Goal: Task Accomplishment & Management: Use online tool/utility

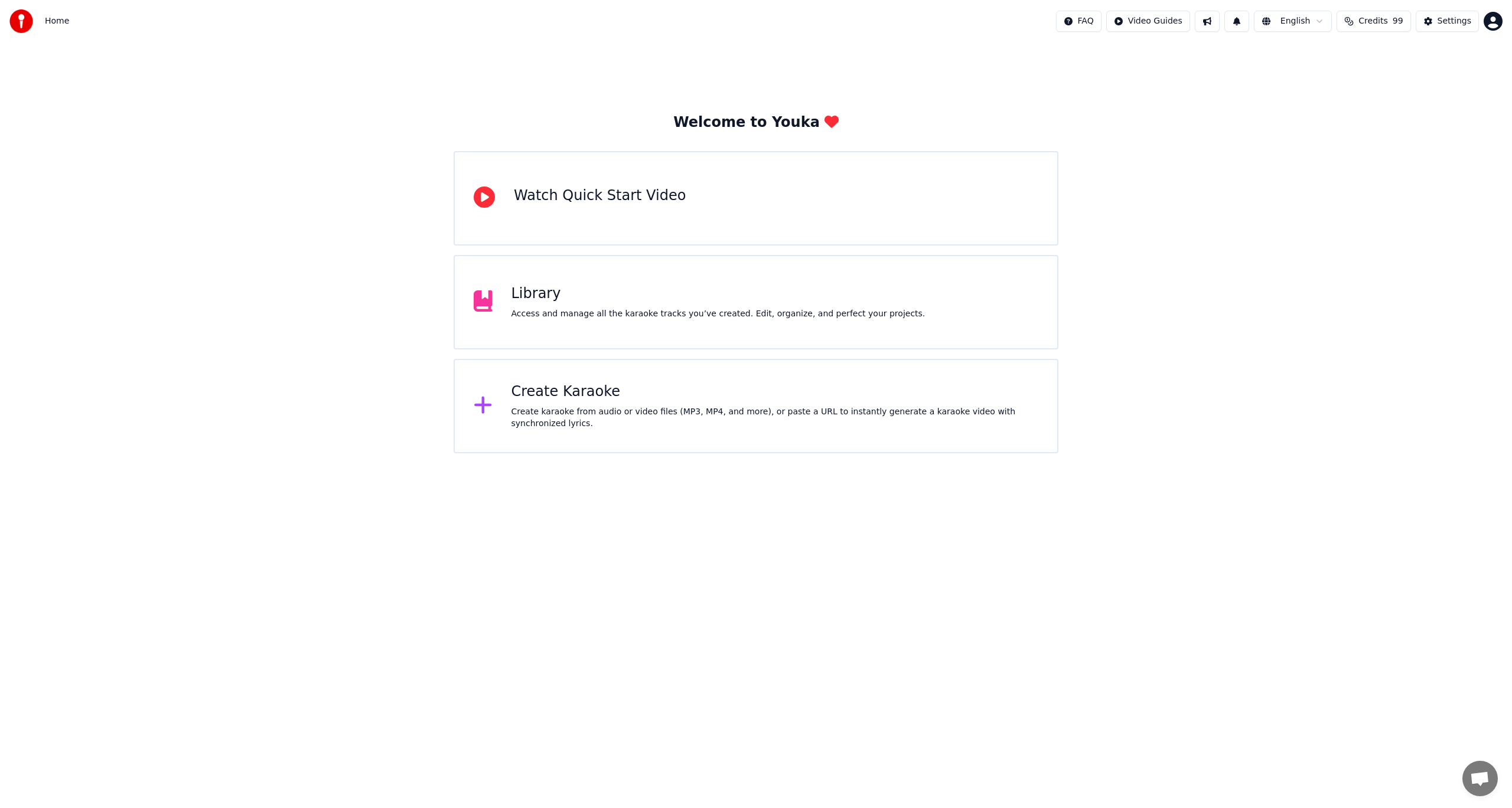
click at [582, 386] on div "Create Karaoke Create karaoke from audio or video files (MP3, MP4, and more), o…" at bounding box center [756, 406] width 605 height 94
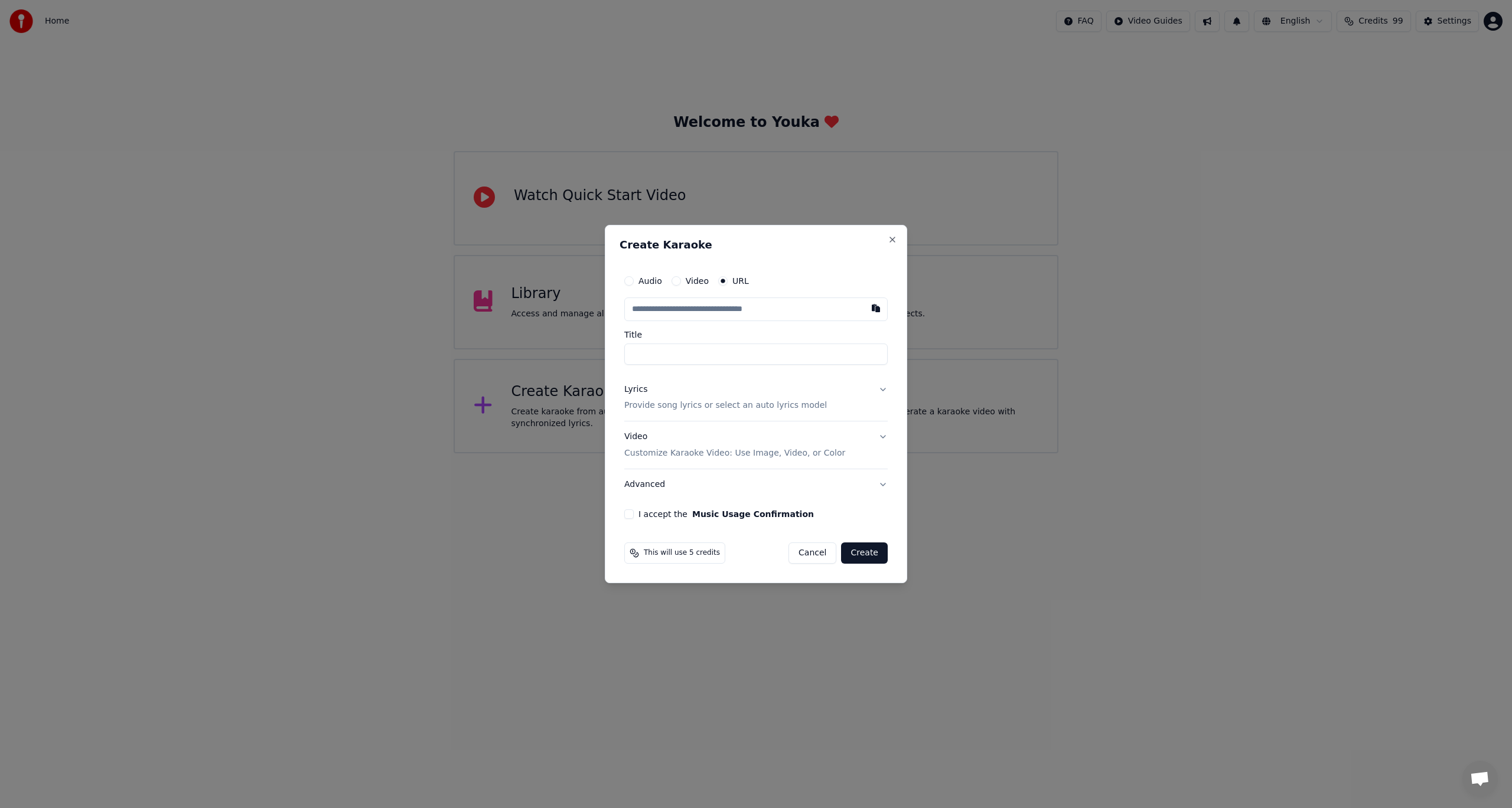
click at [725, 316] on input "text" at bounding box center [756, 309] width 264 height 23
paste input "**********"
type input "**********"
click at [883, 388] on button "Lyrics Provide song lyrics or select an auto lyrics model" at bounding box center [756, 398] width 264 height 48
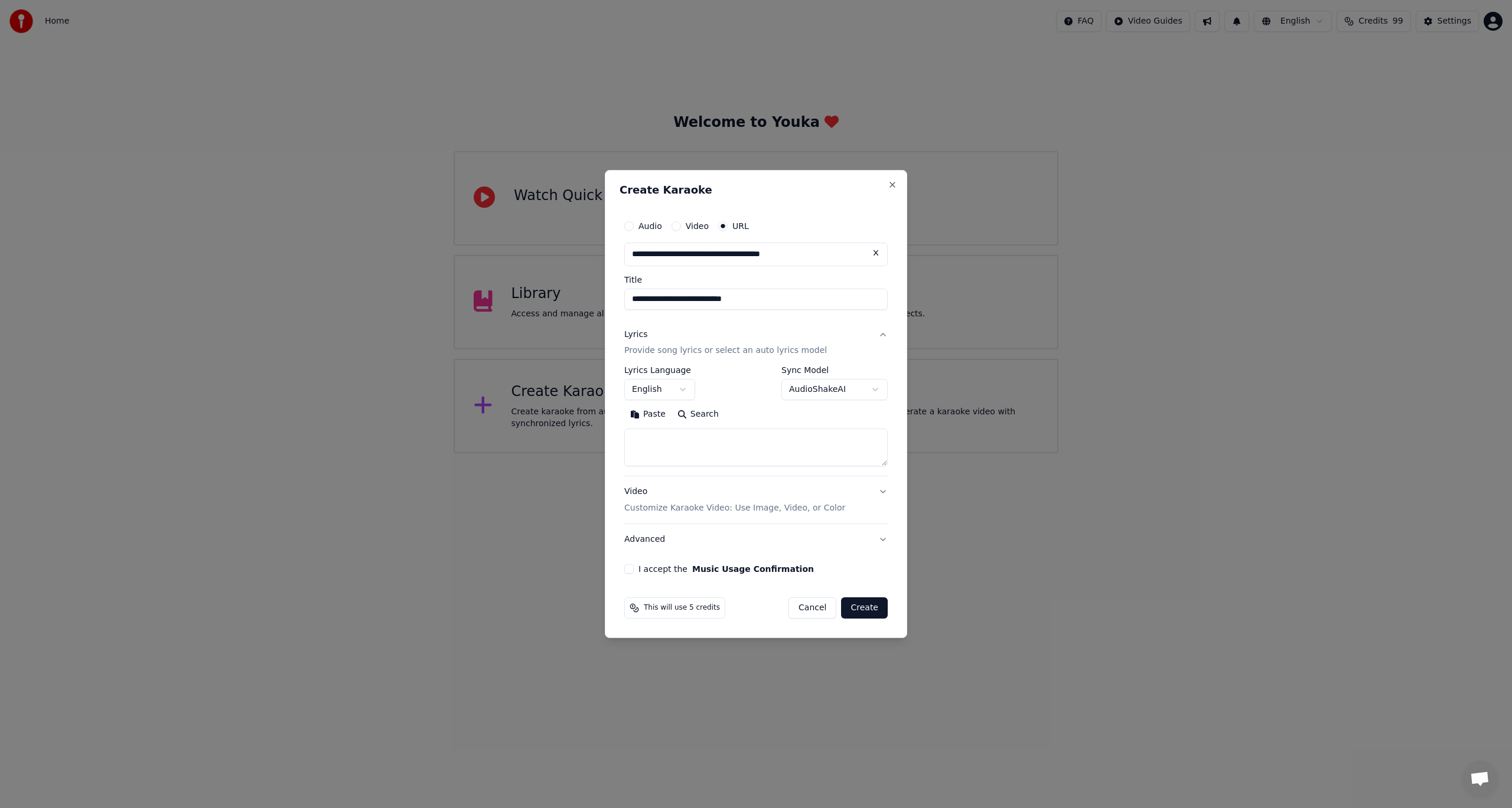
click at [702, 413] on button "Search" at bounding box center [698, 415] width 53 height 19
click at [745, 411] on button "Expand" at bounding box center [752, 415] width 55 height 19
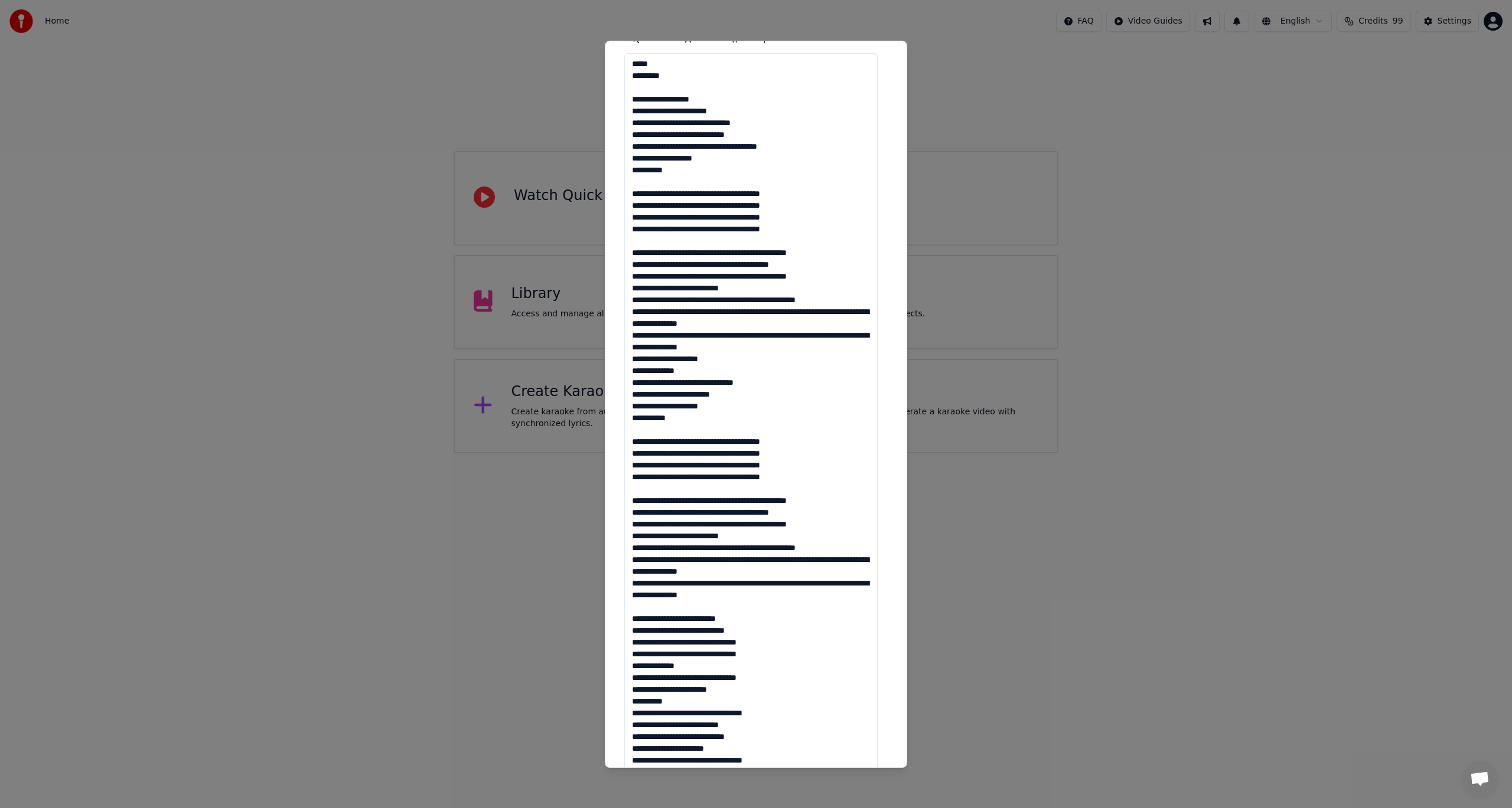
scroll to position [265, 0]
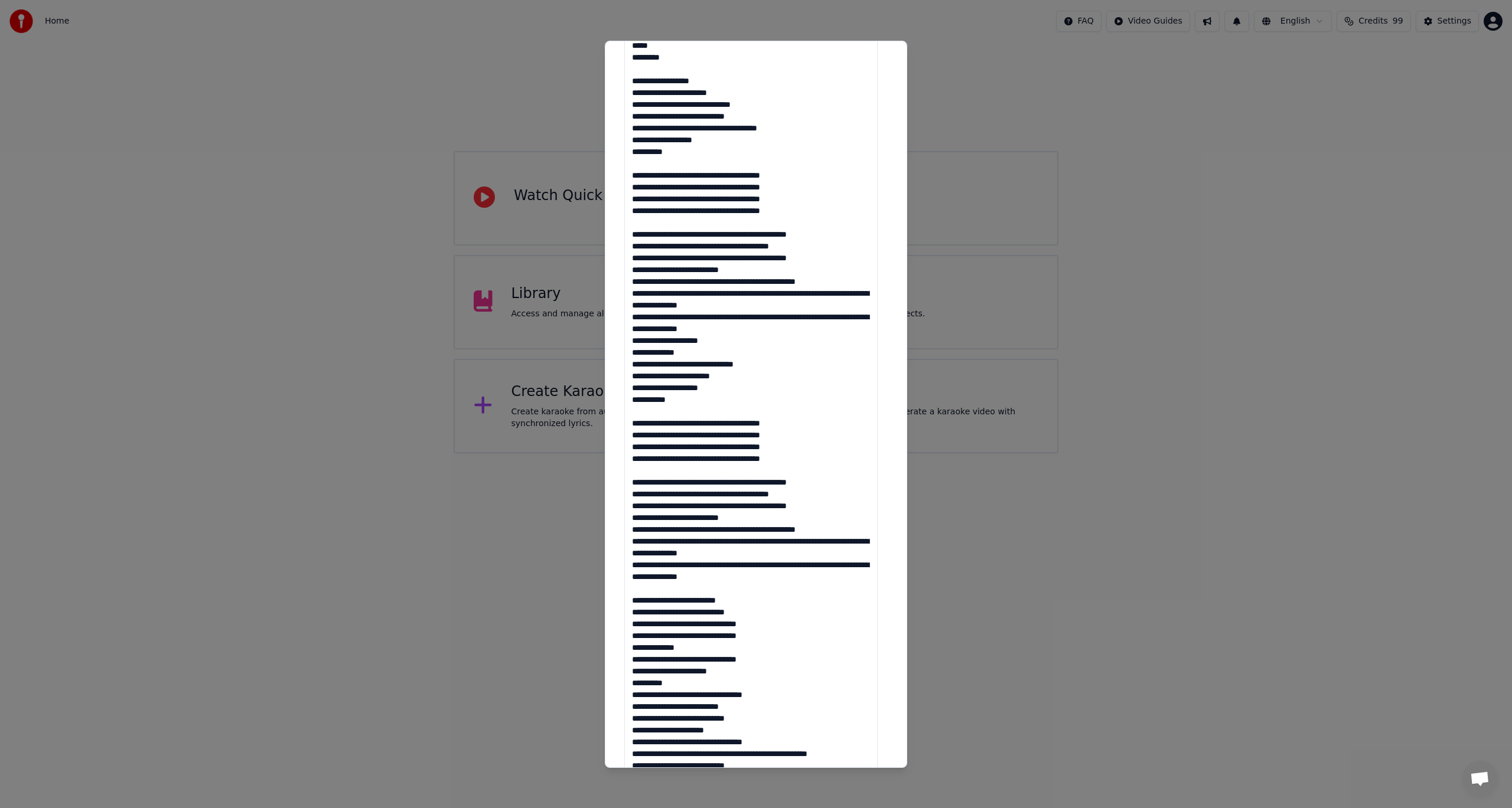
click at [767, 330] on textarea at bounding box center [751, 494] width 253 height 918
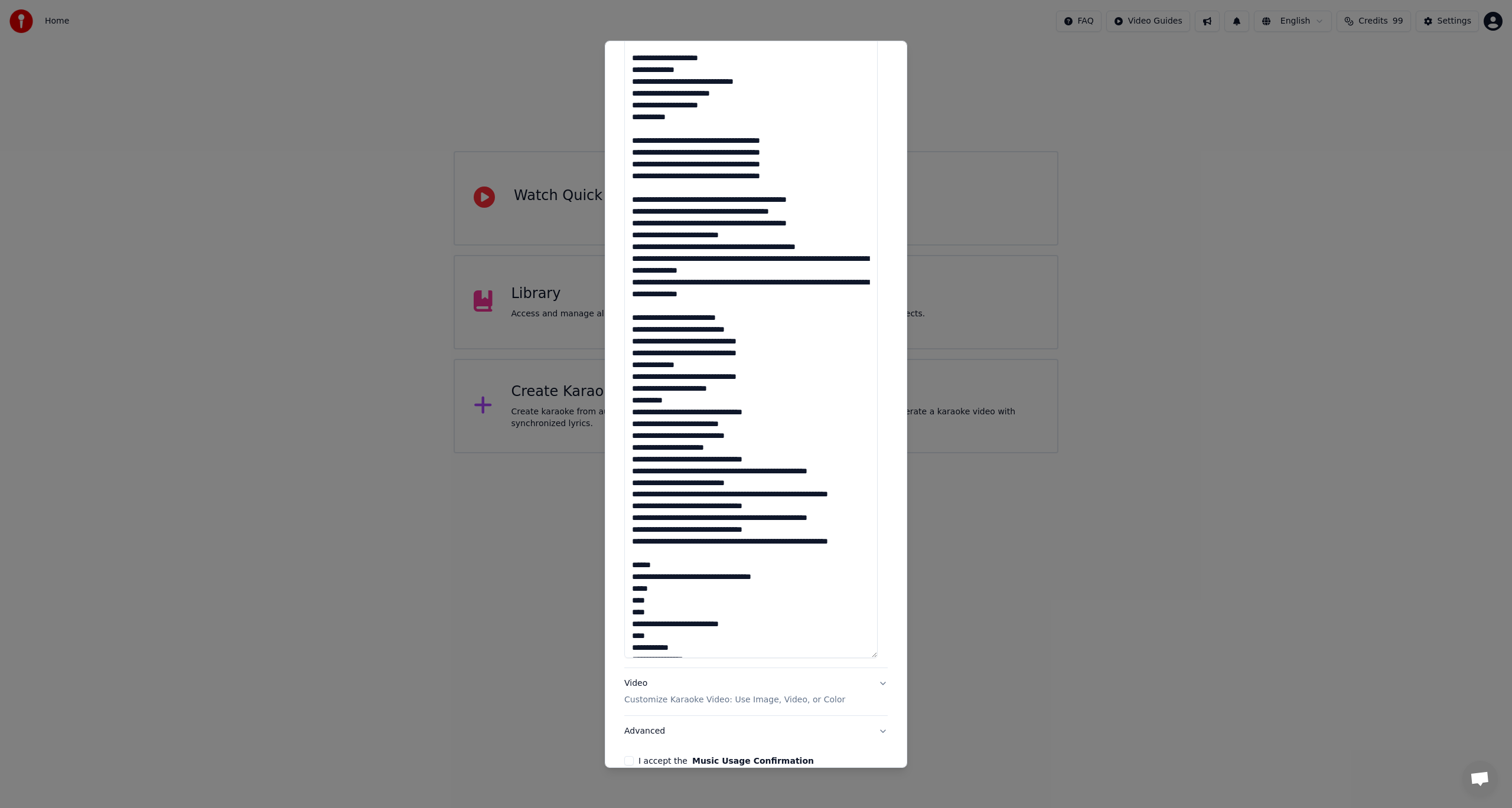
scroll to position [621, 0]
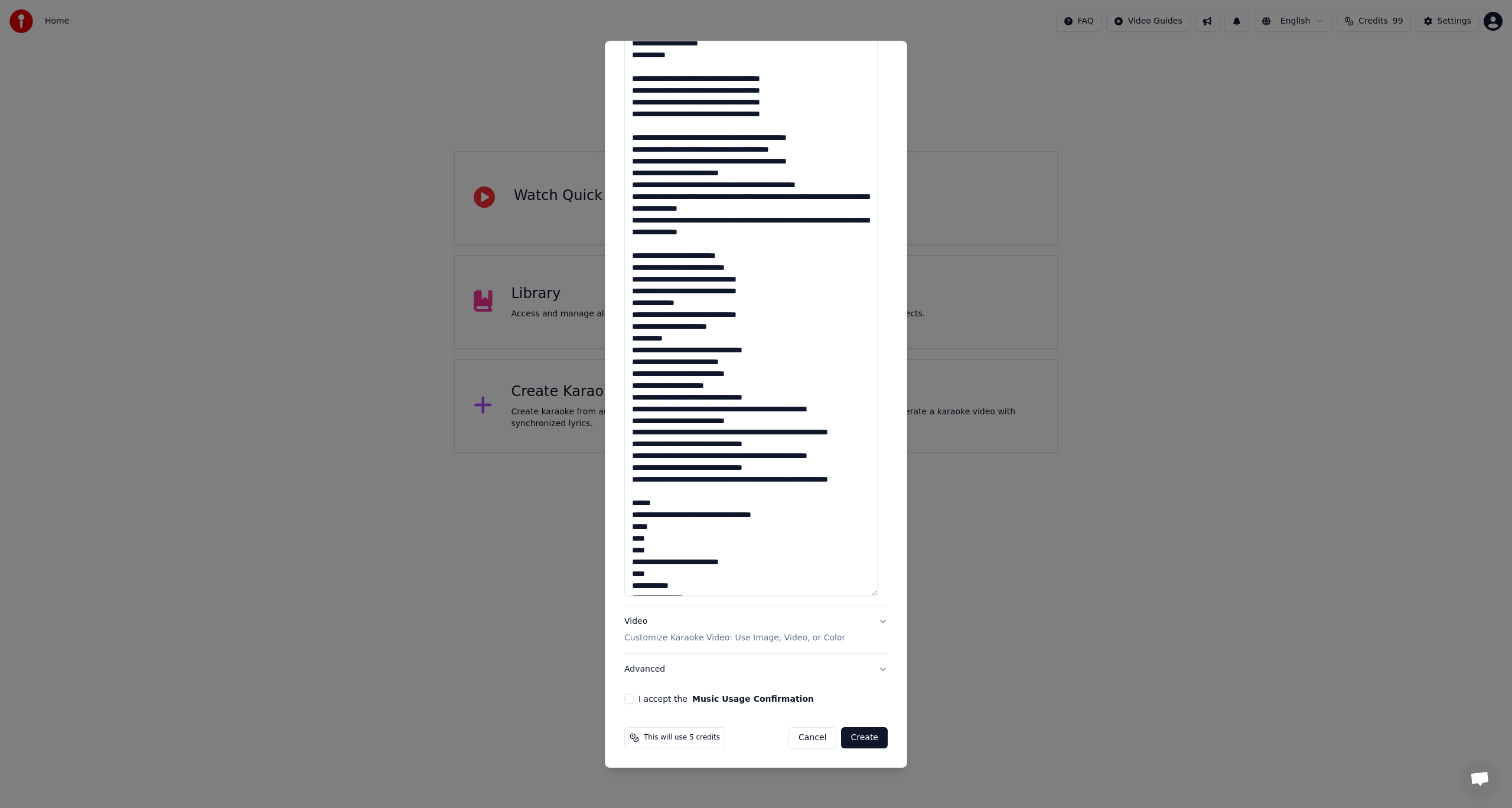
type textarea "**********"
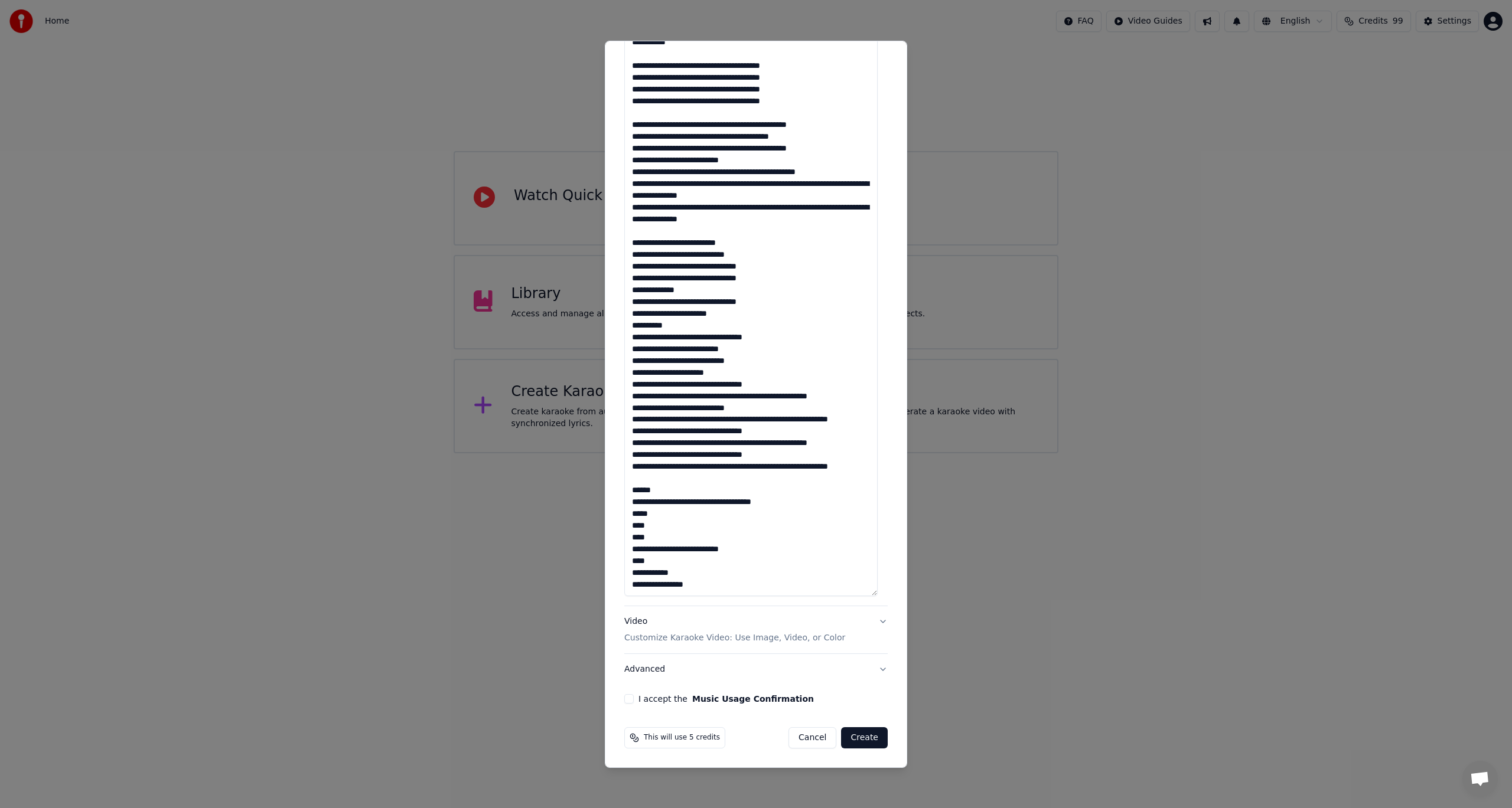
click at [629, 698] on button "I accept the Music Usage Confirmation" at bounding box center [629, 699] width 10 height 10
click at [865, 738] on button "Create" at bounding box center [864, 738] width 47 height 21
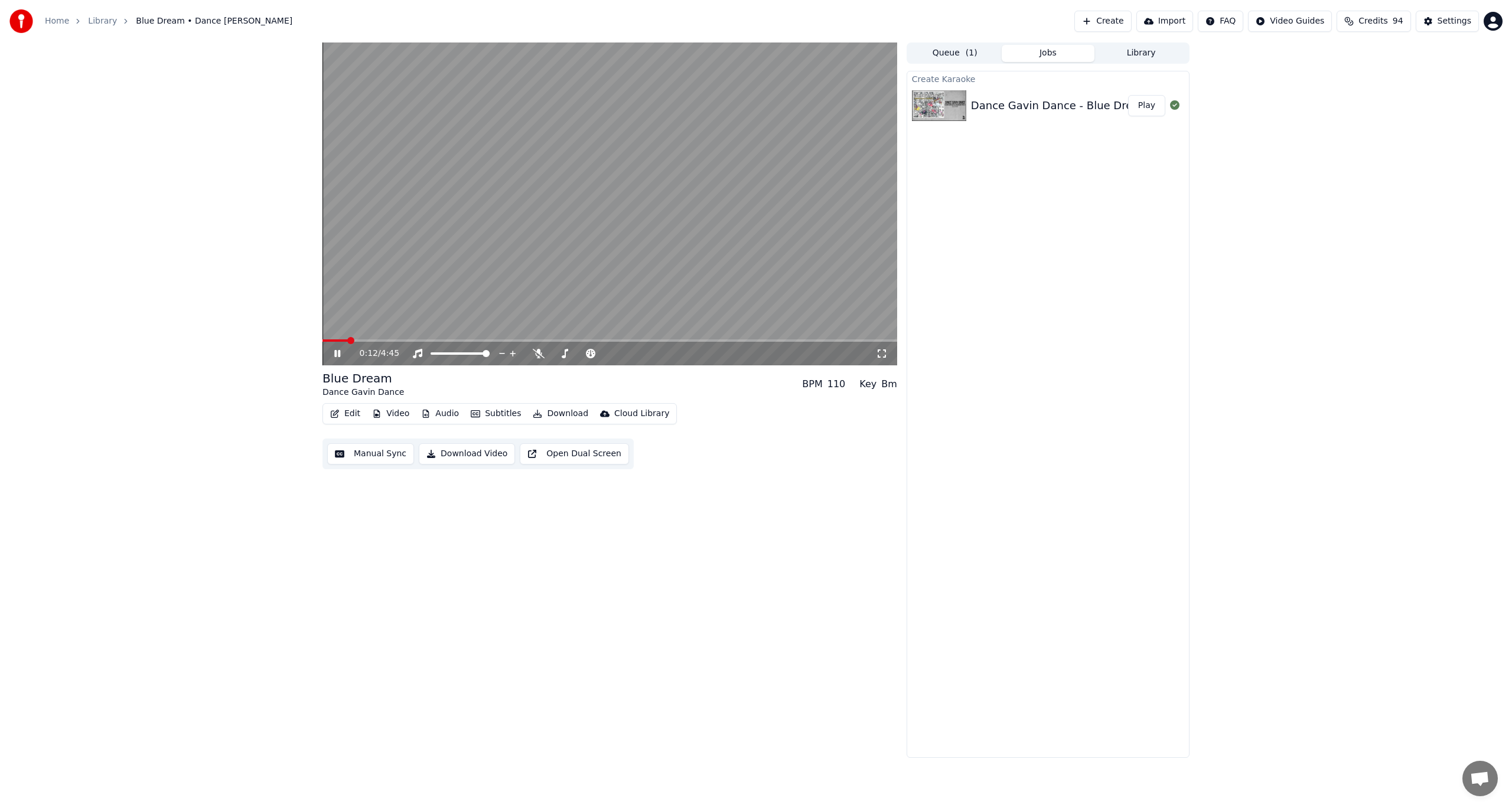
click at [486, 410] on button "Subtitles" at bounding box center [495, 413] width 60 height 16
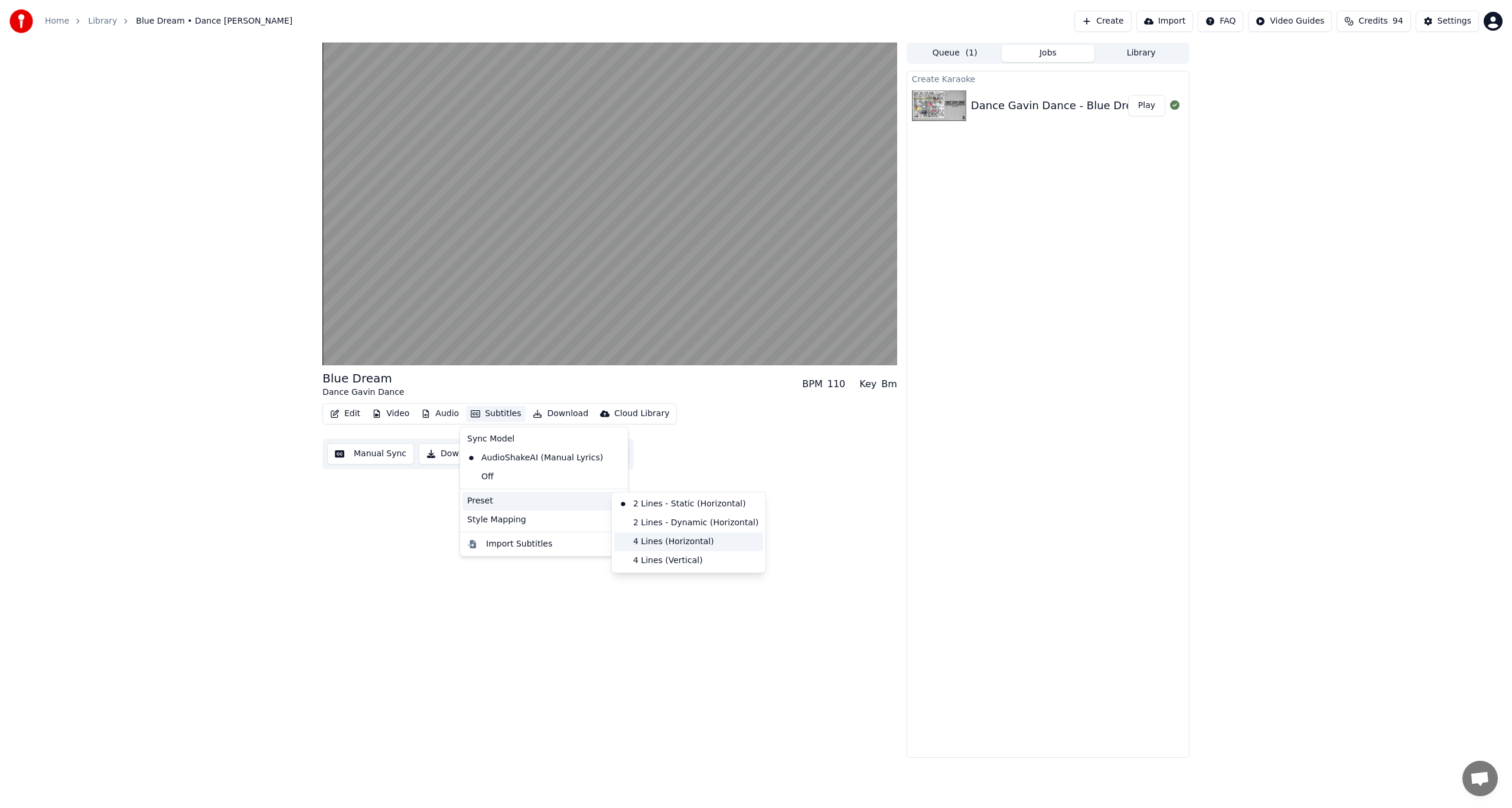
click at [649, 547] on div "4 Lines (Horizontal)" at bounding box center [689, 541] width 149 height 19
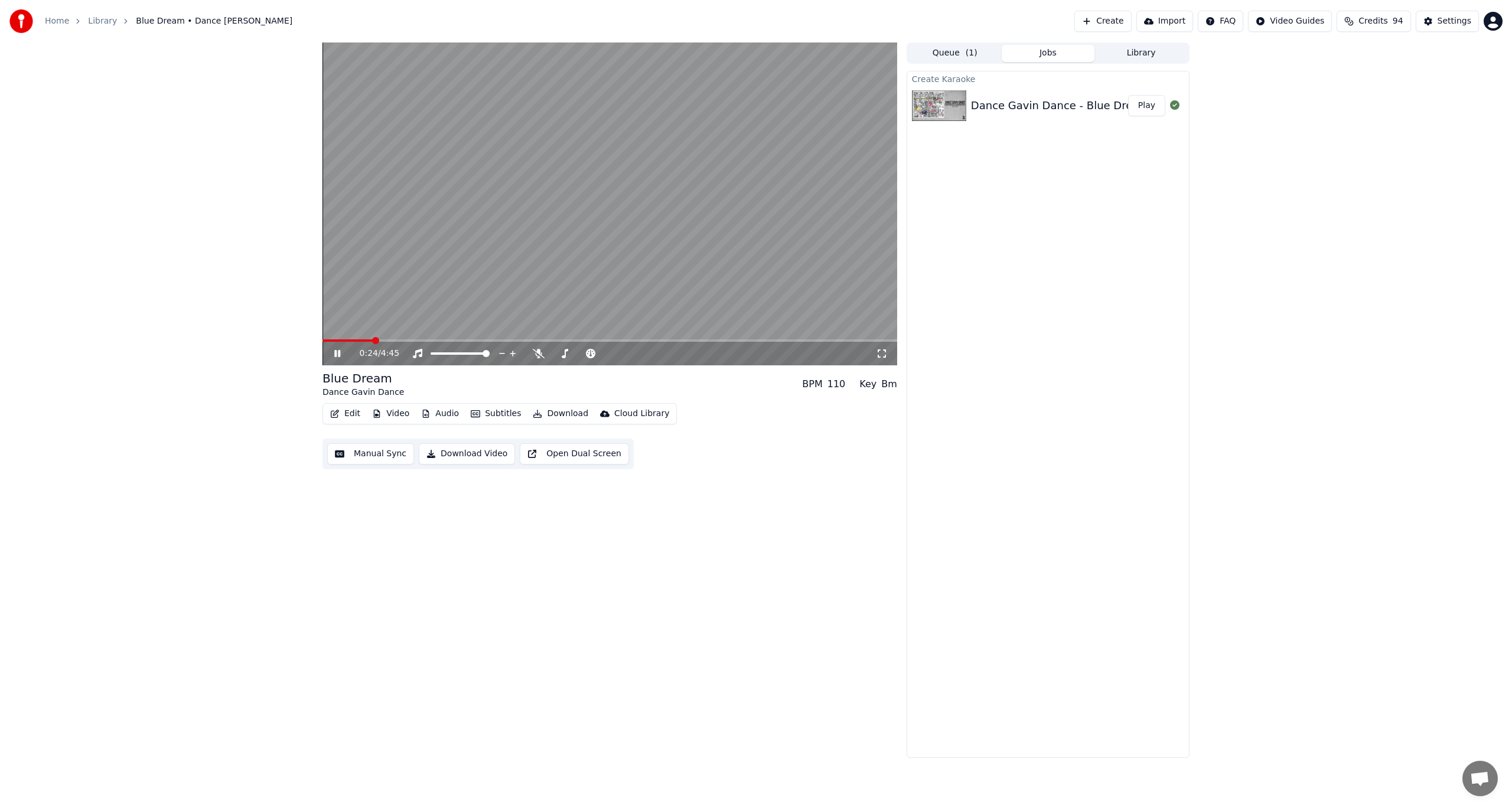
click at [388, 414] on button "Video" at bounding box center [391, 413] width 47 height 16
click at [451, 535] on div "Change Background" at bounding box center [432, 539] width 84 height 12
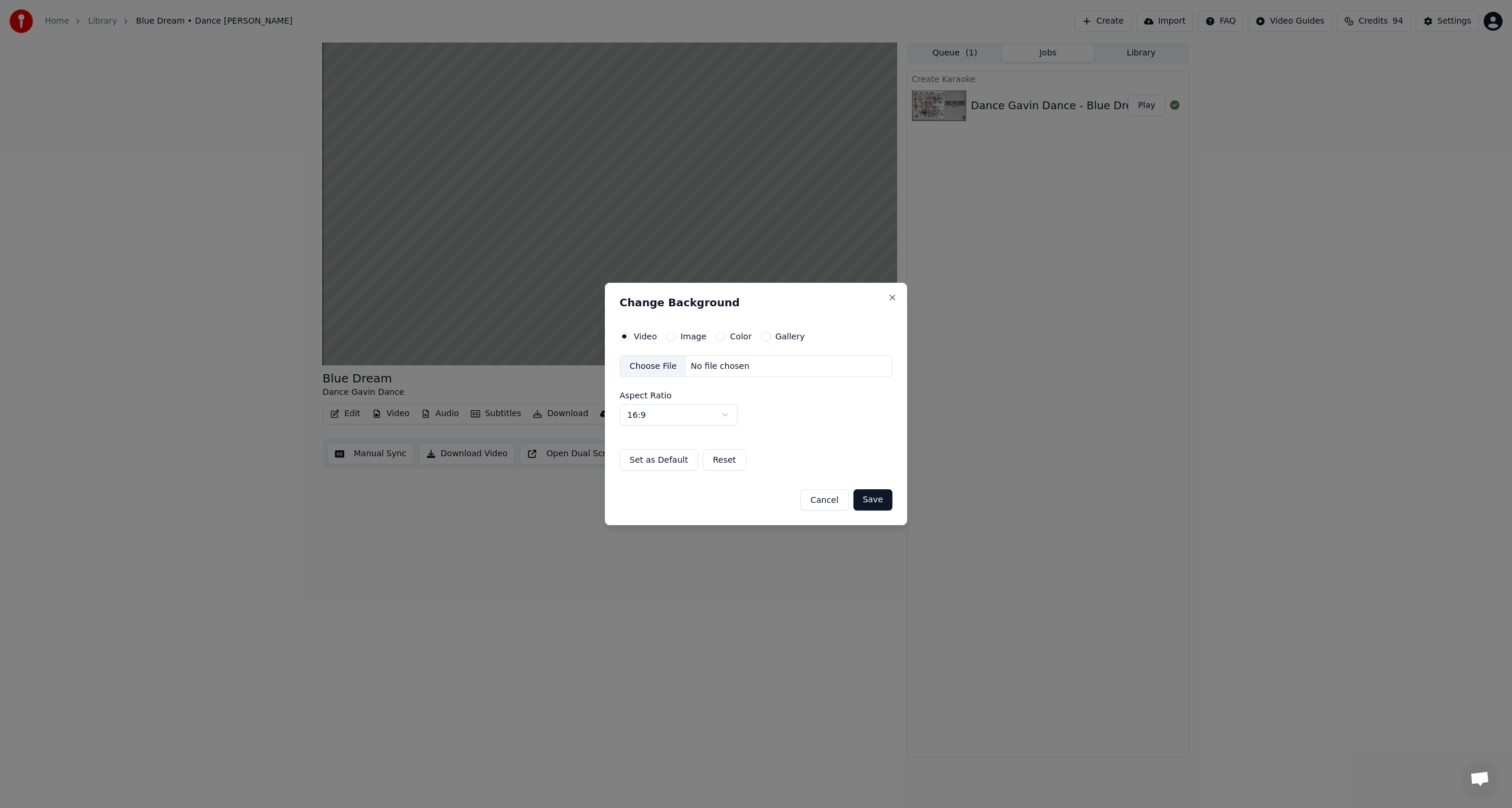
click at [716, 336] on button "Color" at bounding box center [720, 337] width 10 height 10
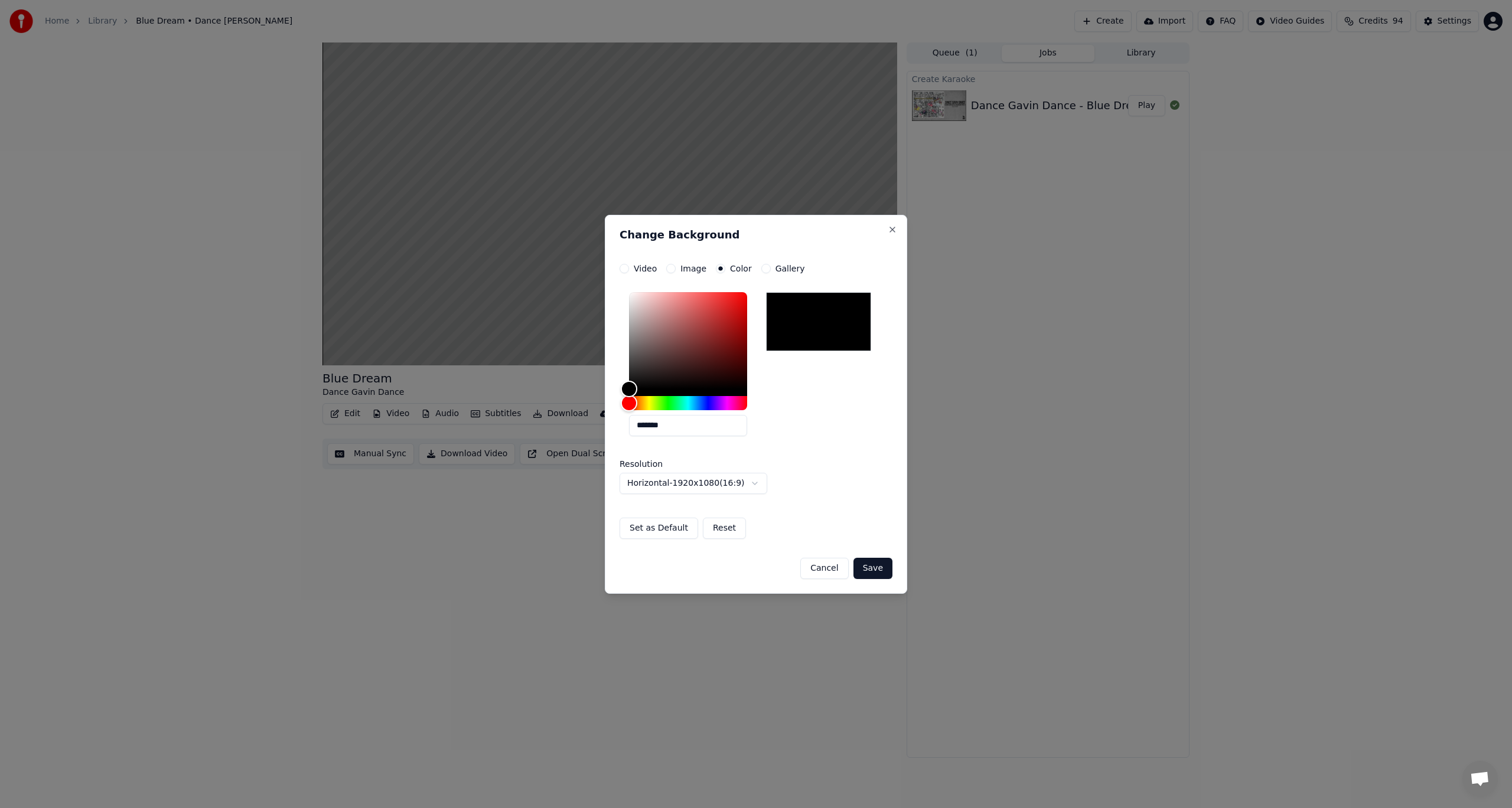
click at [878, 564] on button "Save" at bounding box center [873, 568] width 39 height 21
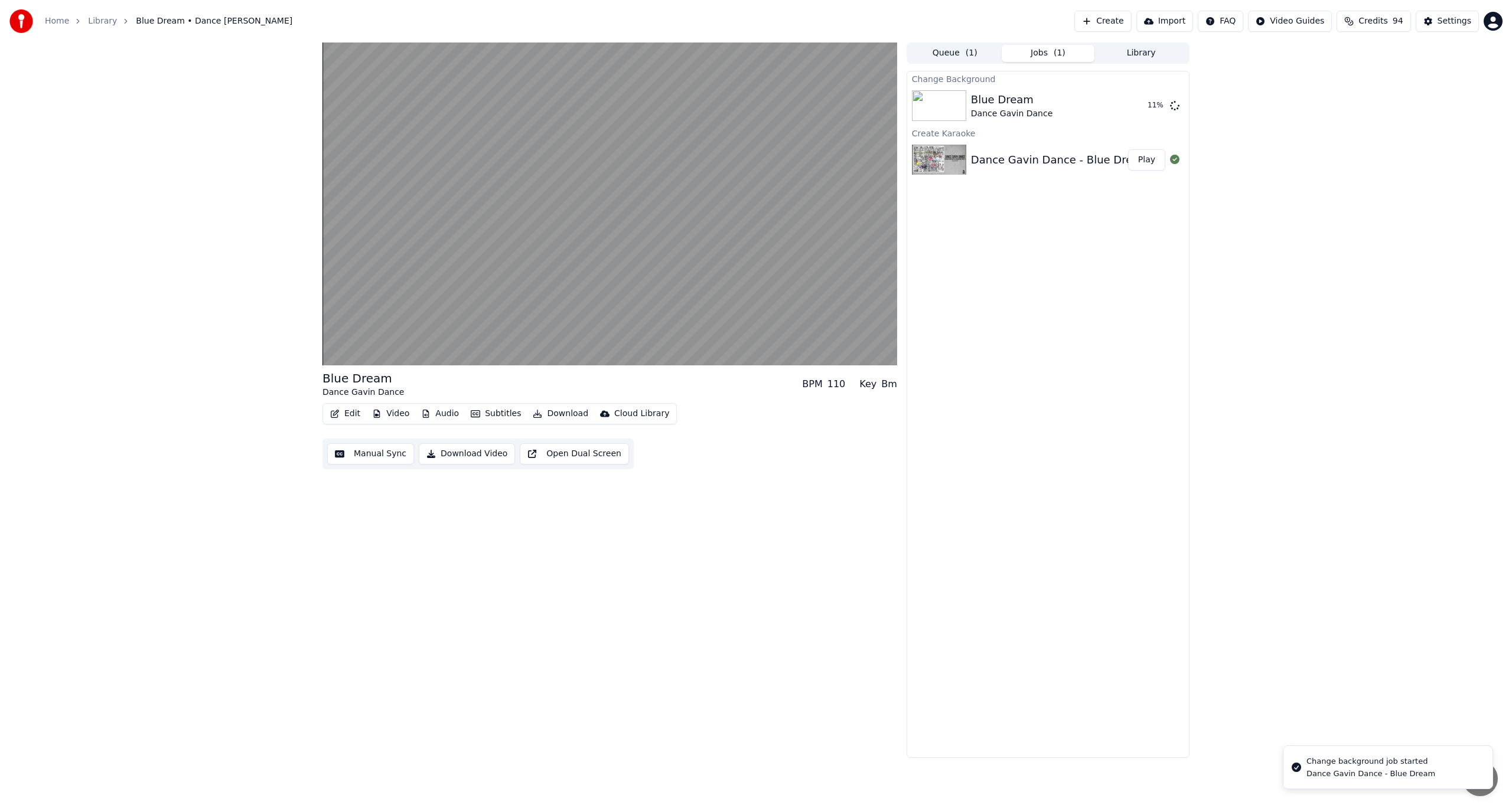
click at [389, 412] on button "Video" at bounding box center [391, 413] width 47 height 16
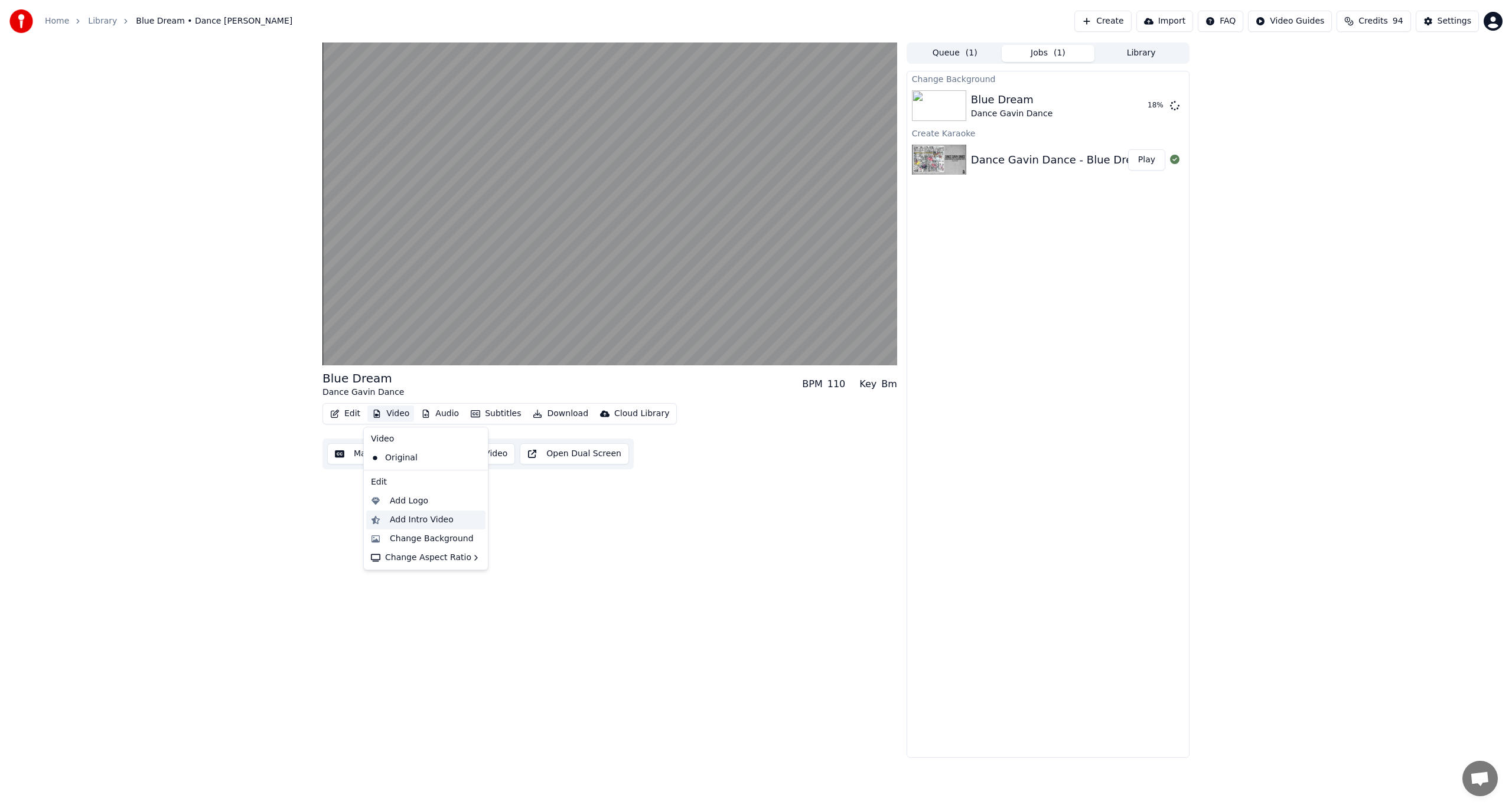
click at [429, 522] on div "Add Intro Video" at bounding box center [422, 520] width 64 height 12
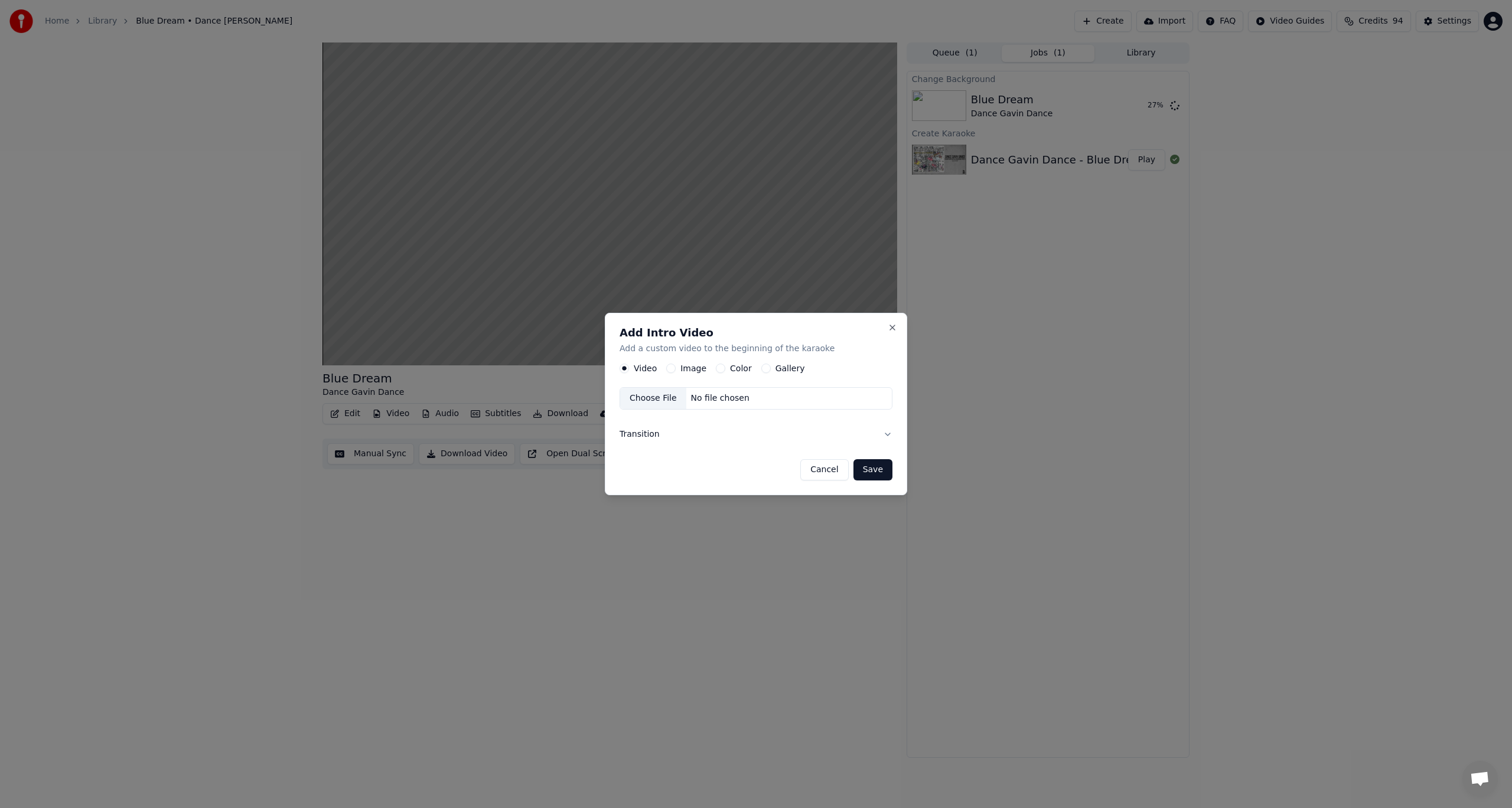
click at [650, 398] on div "Choose File" at bounding box center [653, 399] width 66 height 21
click at [878, 472] on button "Save" at bounding box center [873, 469] width 39 height 21
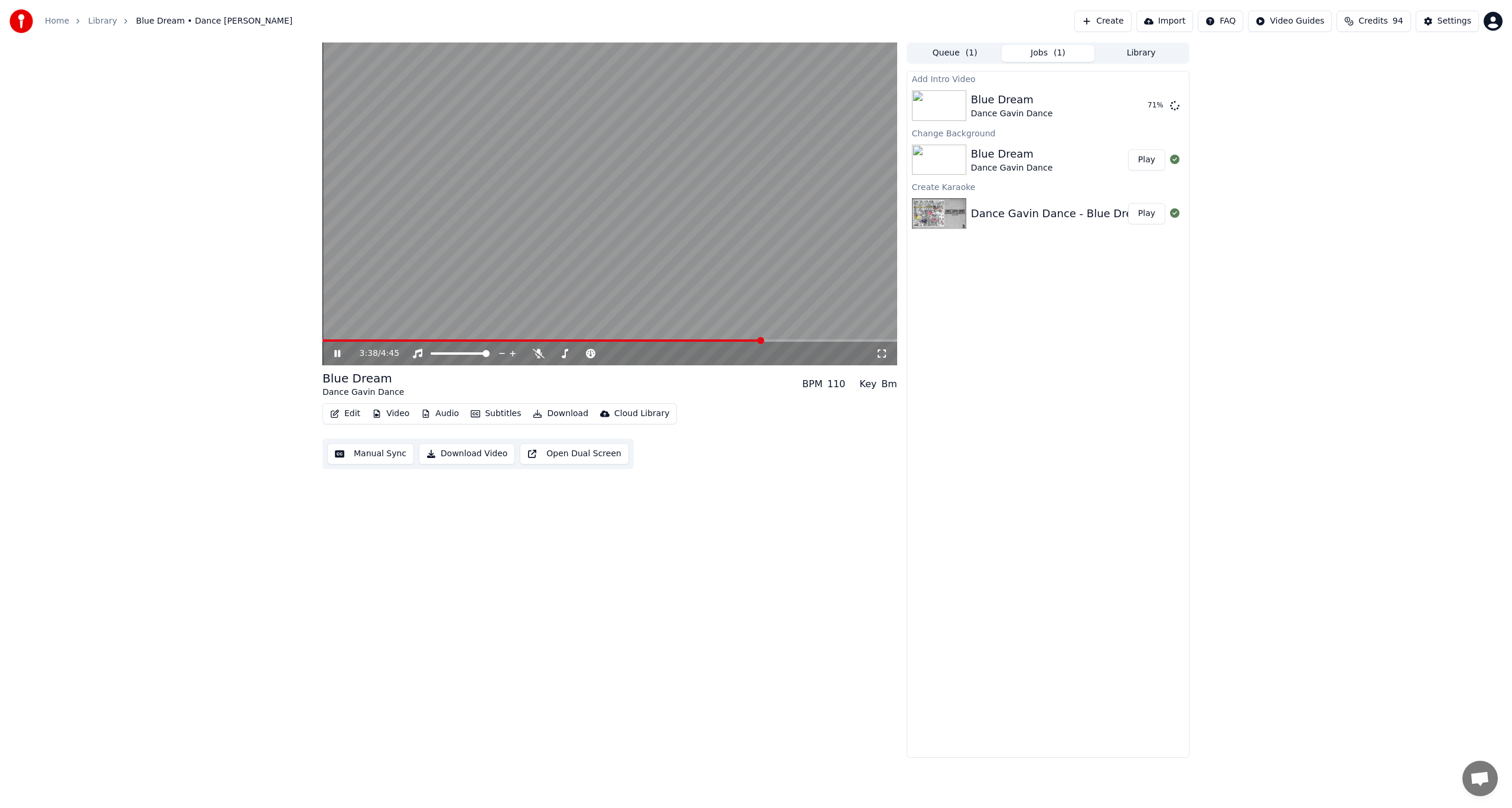
click at [339, 354] on icon at bounding box center [337, 354] width 6 height 7
click at [1155, 108] on button "Play" at bounding box center [1147, 105] width 37 height 21
click at [341, 351] on icon at bounding box center [346, 354] width 28 height 10
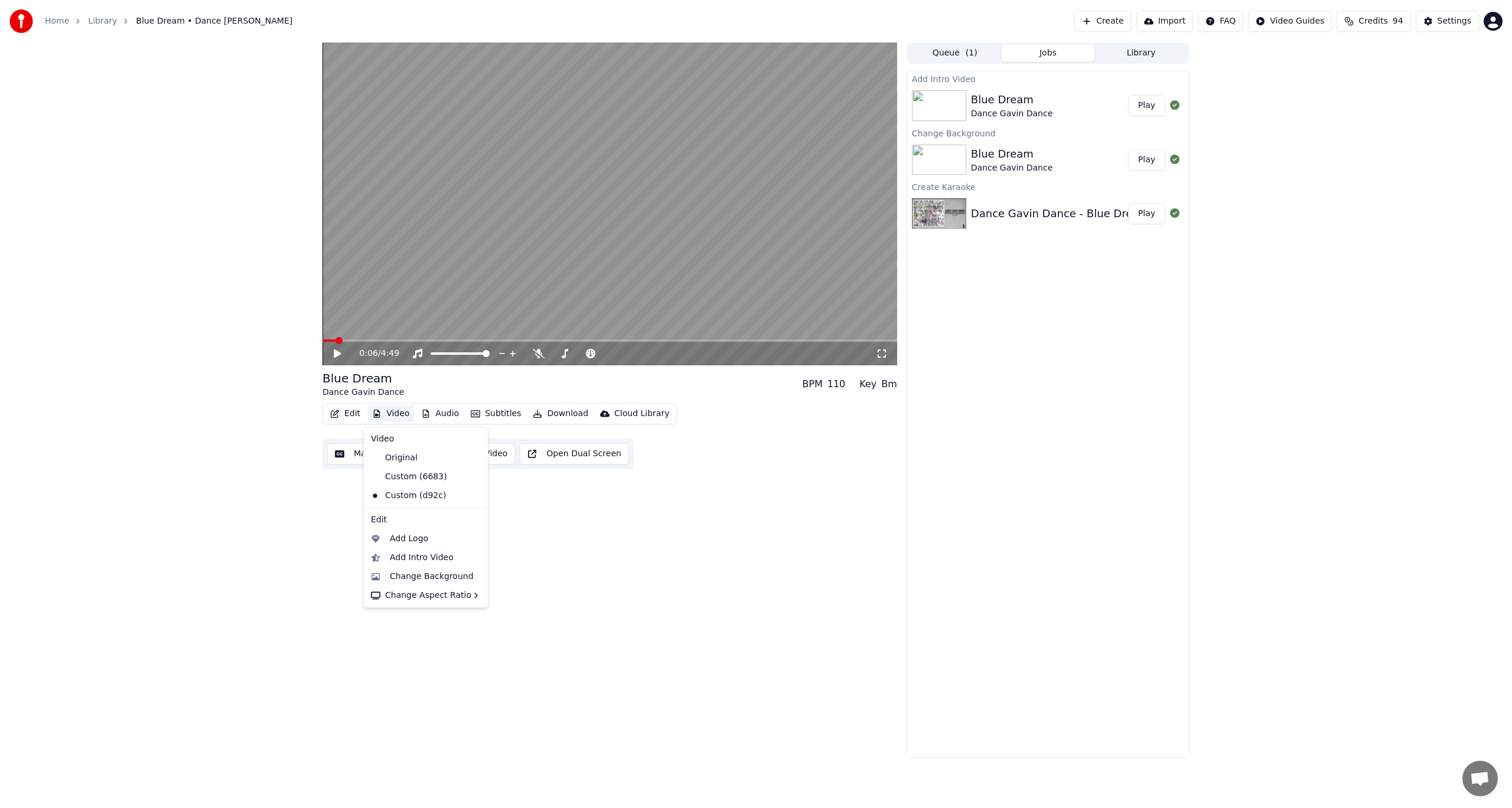
click at [388, 414] on button "Video" at bounding box center [391, 413] width 47 height 16
click at [442, 584] on div "Change Background" at bounding box center [426, 576] width 119 height 19
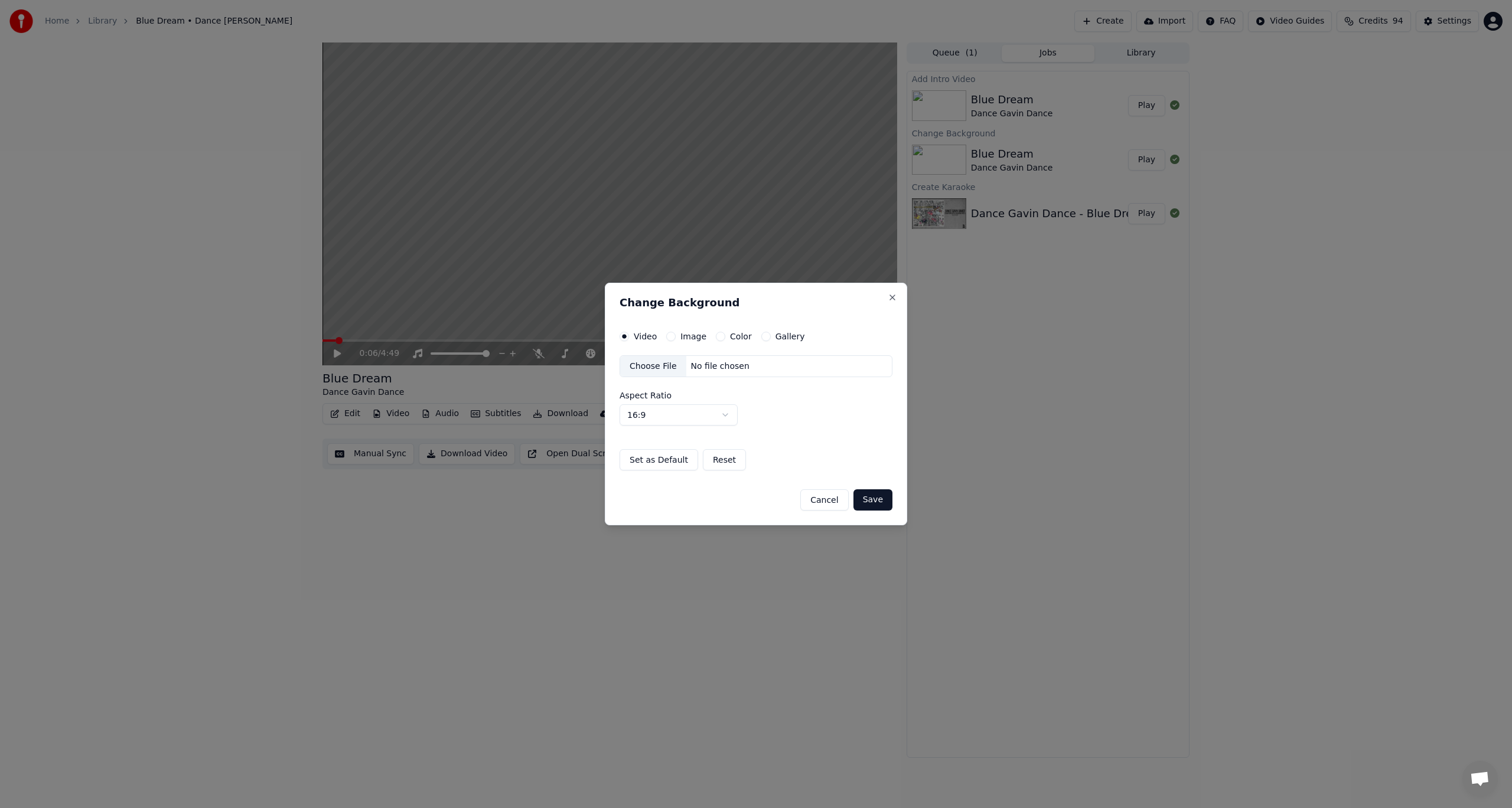
click at [680, 335] on label "Image" at bounding box center [693, 336] width 26 height 8
click at [676, 335] on button "Image" at bounding box center [671, 337] width 10 height 10
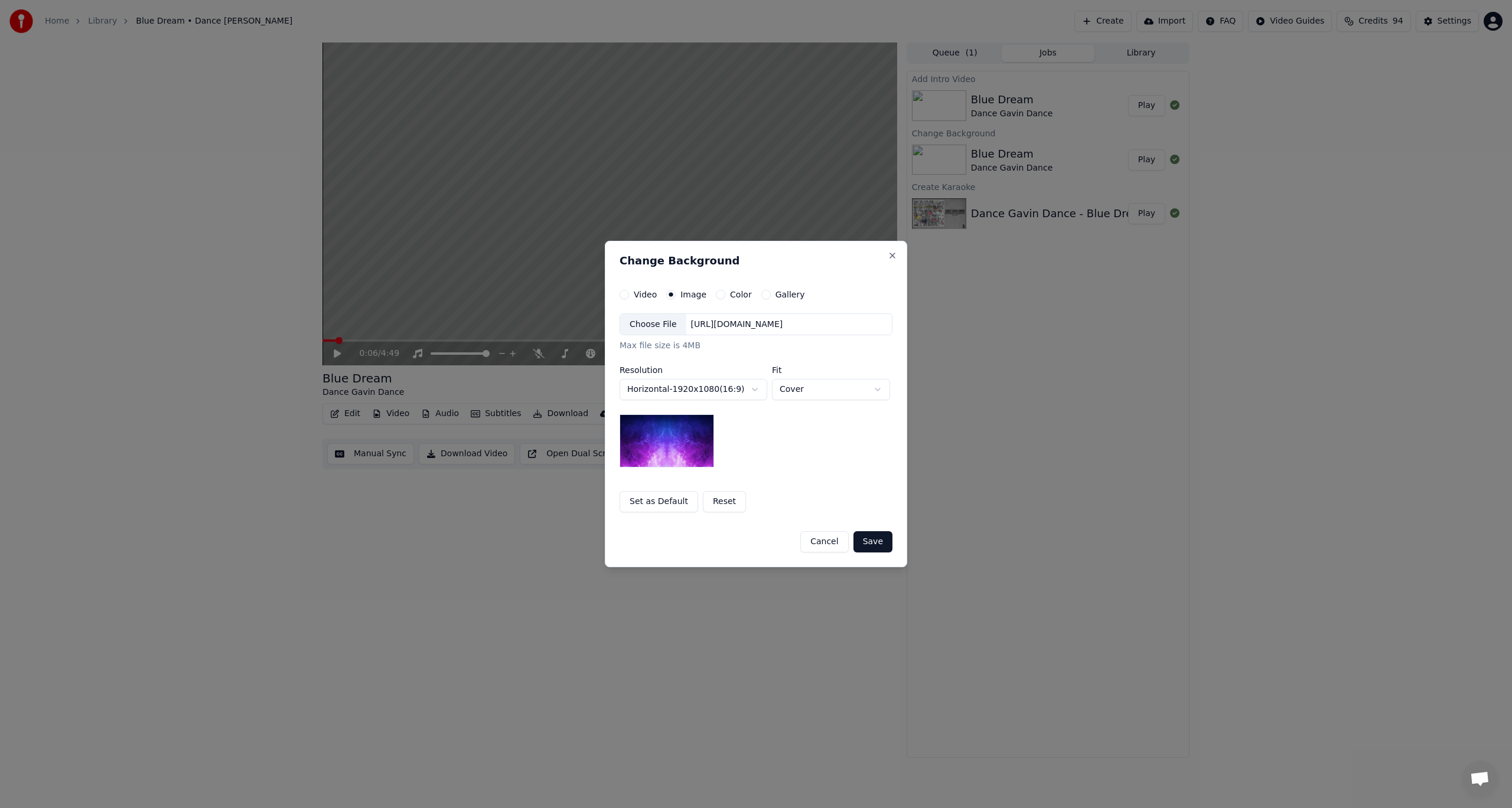
click at [658, 324] on div "Choose File" at bounding box center [653, 324] width 66 height 21
click at [867, 542] on button "Save" at bounding box center [873, 541] width 39 height 21
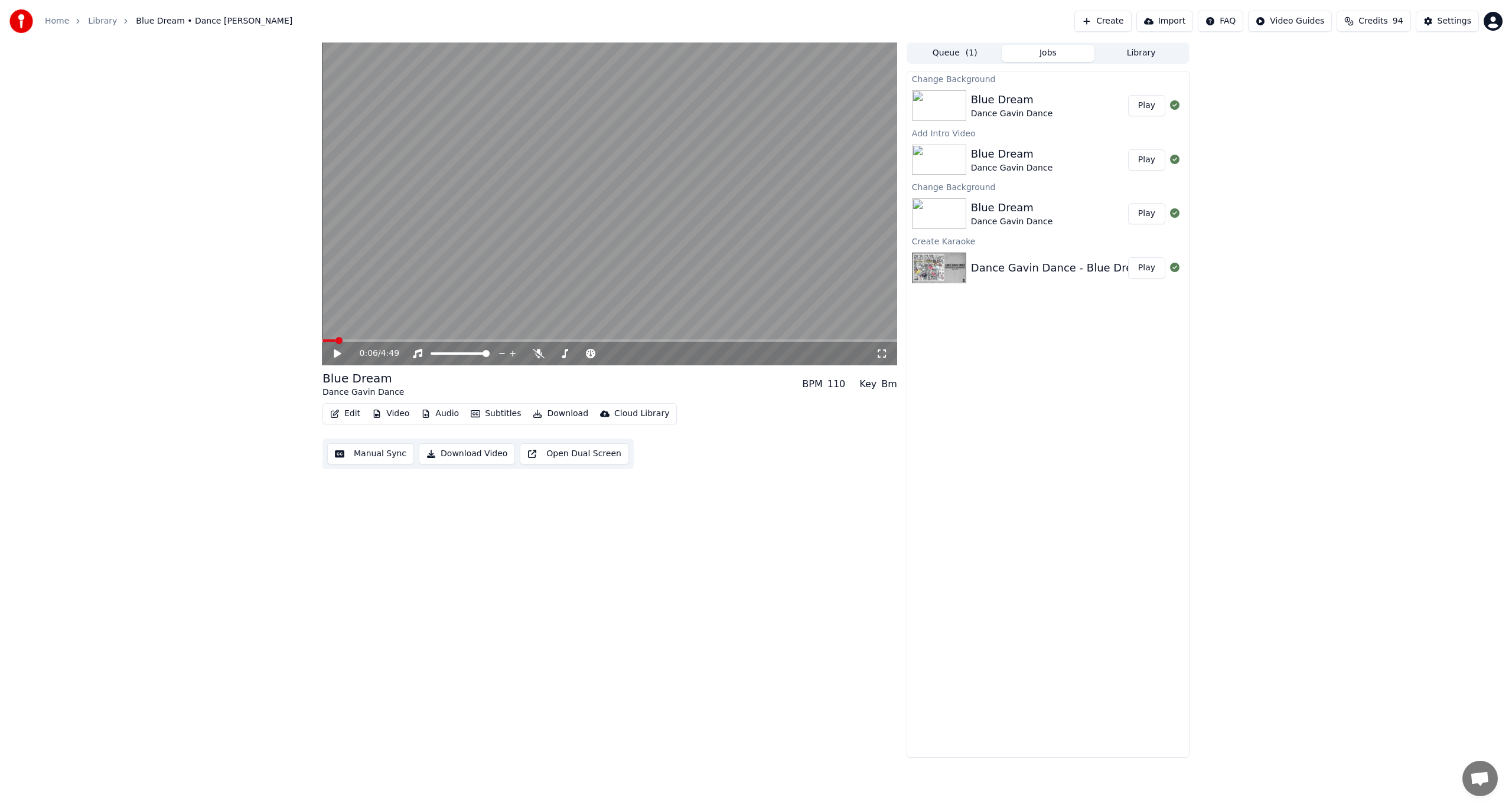
click at [1150, 100] on button "Play" at bounding box center [1147, 105] width 37 height 21
click at [549, 409] on button "Download" at bounding box center [560, 413] width 65 height 16
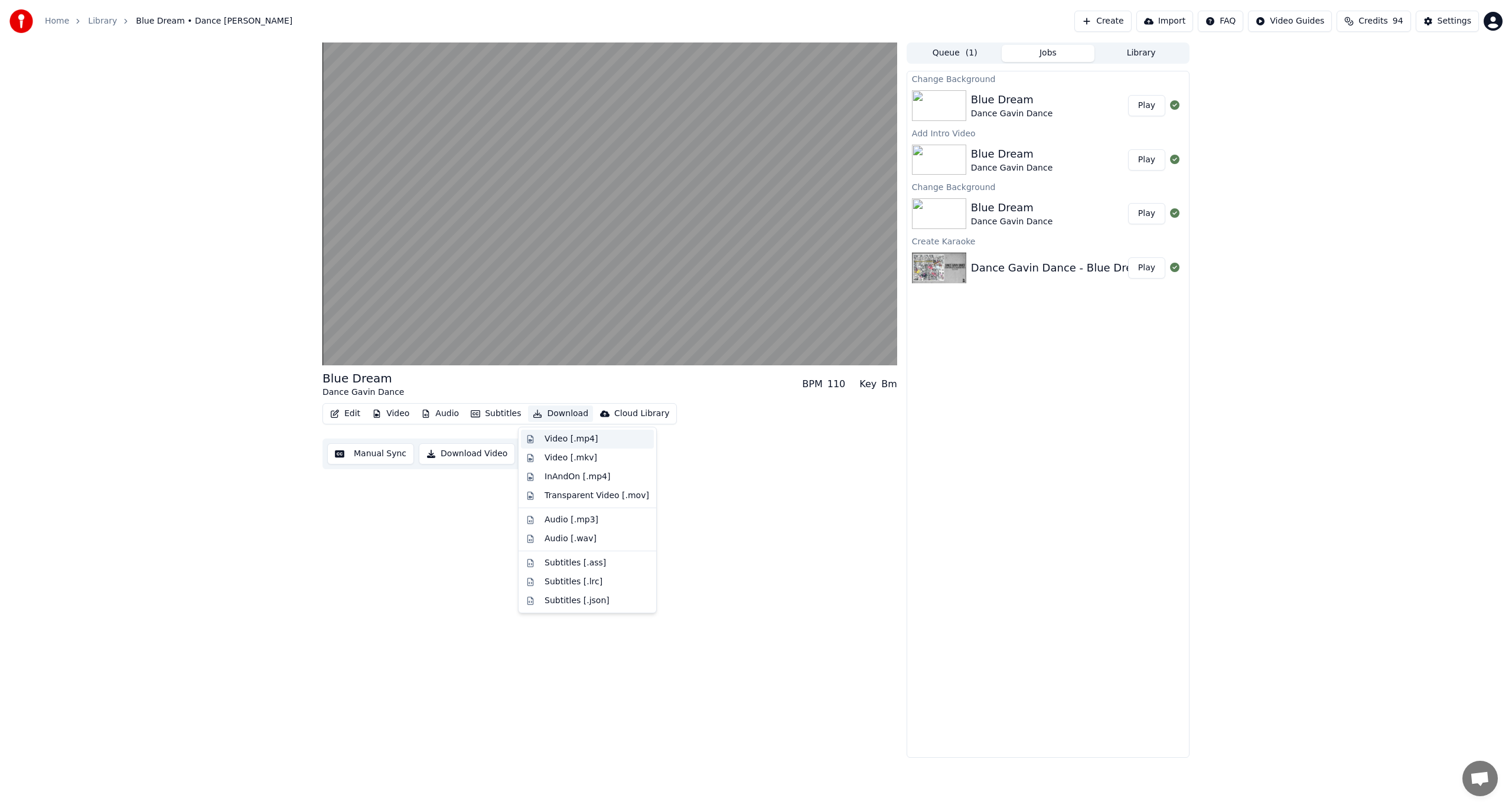
click at [578, 438] on div "Video [.mp4]" at bounding box center [571, 439] width 53 height 12
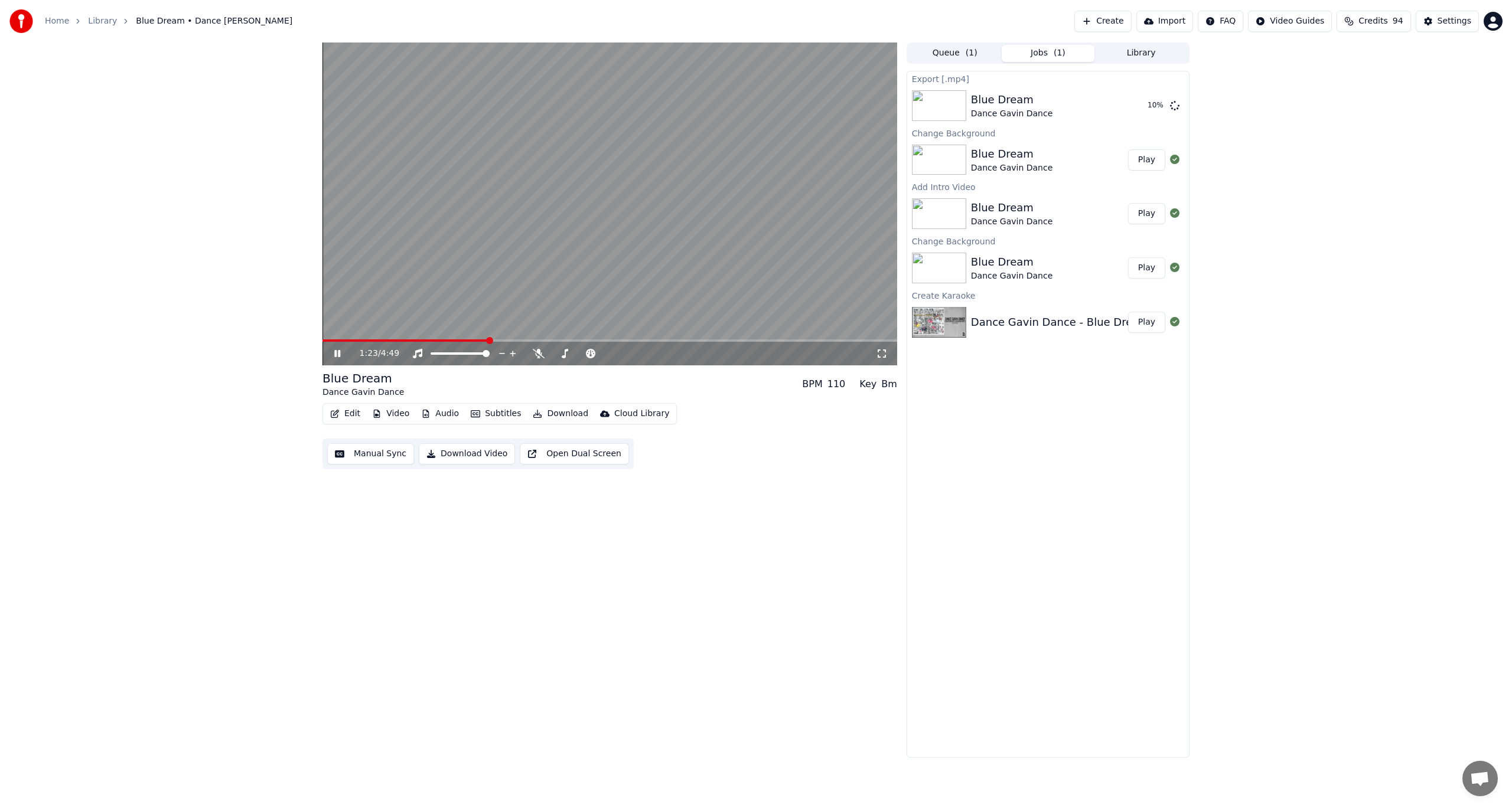
click at [336, 351] on icon at bounding box center [337, 354] width 6 height 7
click at [1144, 109] on button "Show" at bounding box center [1144, 105] width 43 height 21
click at [0, 411] on html "Home Library Blue Dream • Dance Gavin Dance Create Import FAQ Video Guides Cred…" at bounding box center [756, 404] width 1512 height 808
